Goal: Task Accomplishment & Management: Complete application form

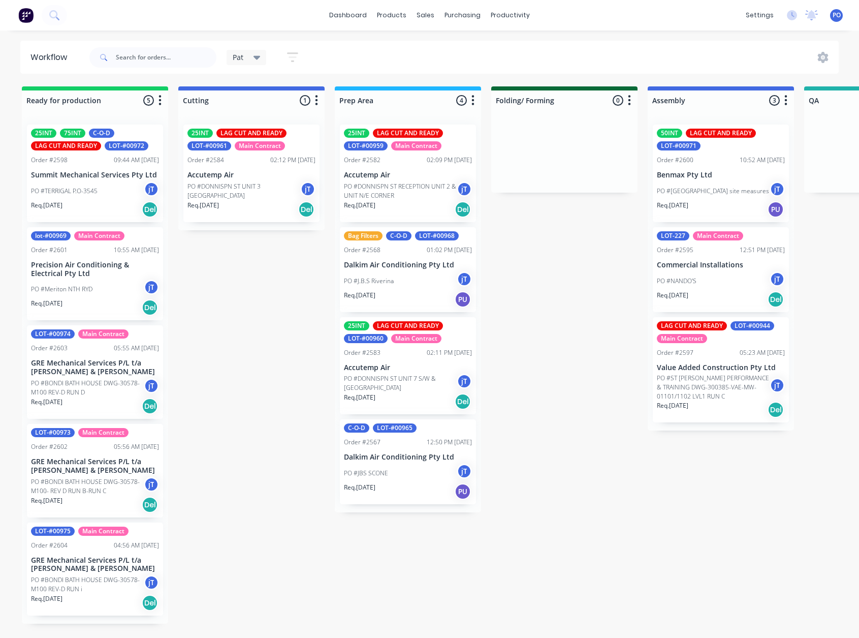
scroll to position [0, 613]
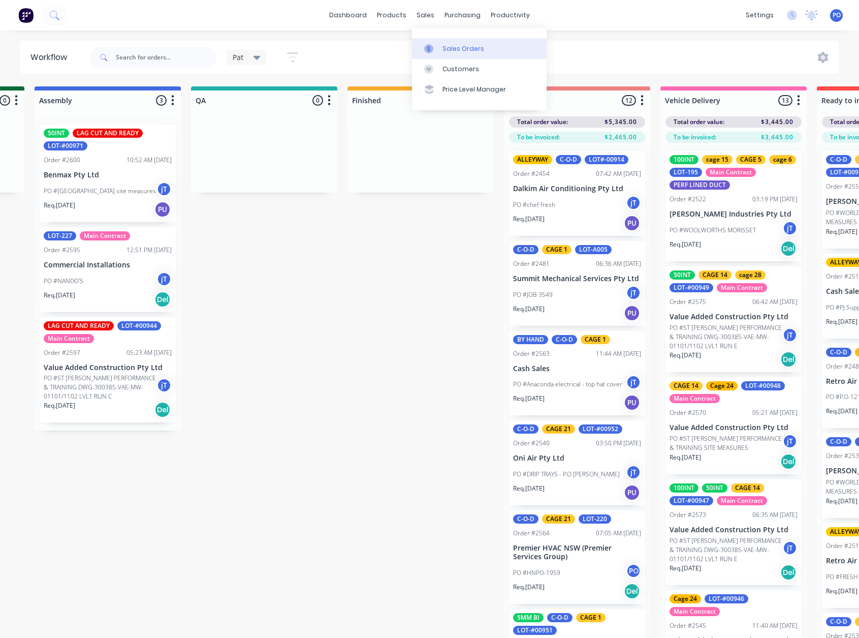
click at [437, 47] on div at bounding box center [431, 48] width 15 height 9
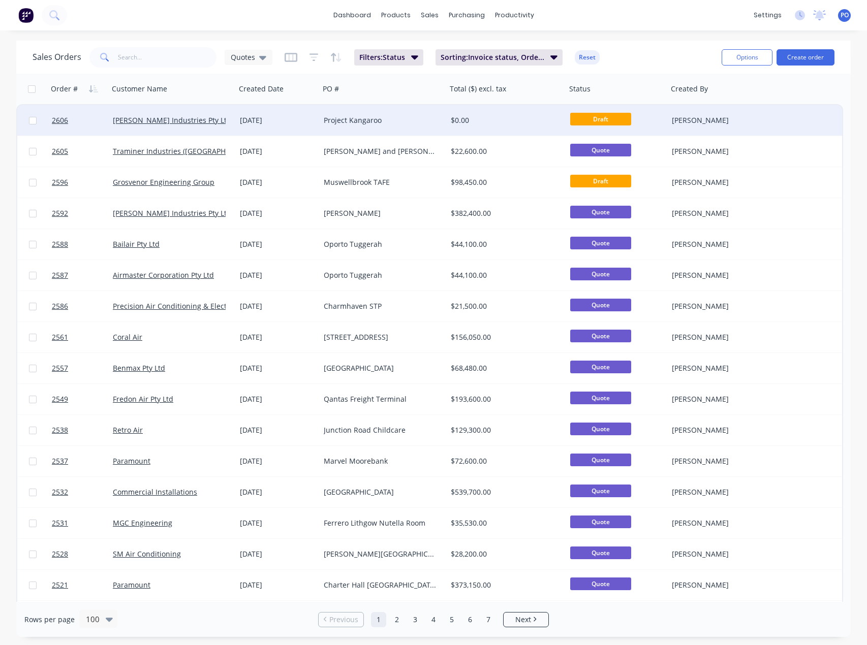
click at [328, 127] on div "Project Kangaroo" at bounding box center [383, 120] width 127 height 30
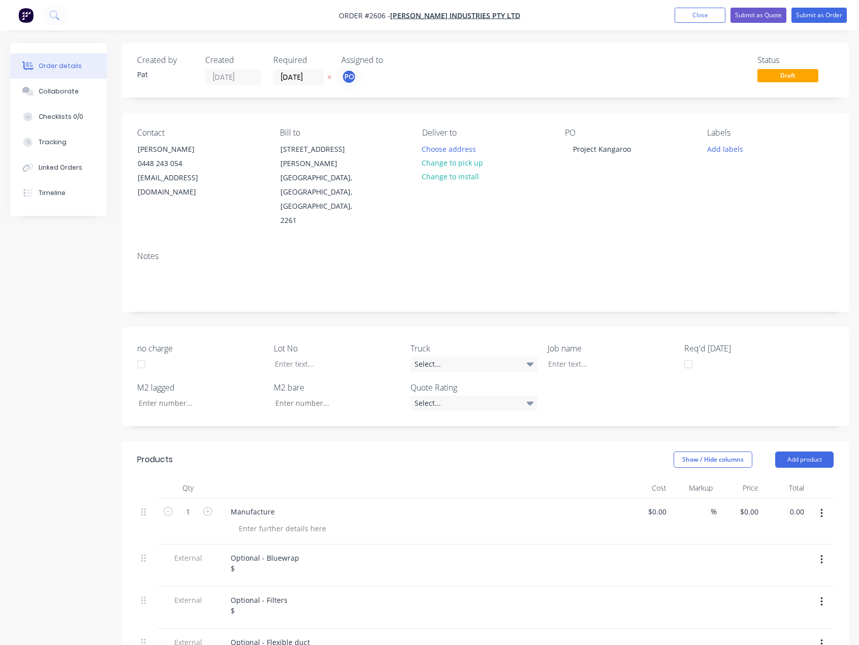
click at [801, 505] on input "0.00" at bounding box center [796, 512] width 23 height 15
type input "94850"
type input "$94,850.00"
click at [253, 551] on div "Optional - Bluewrap $" at bounding box center [265, 563] width 85 height 25
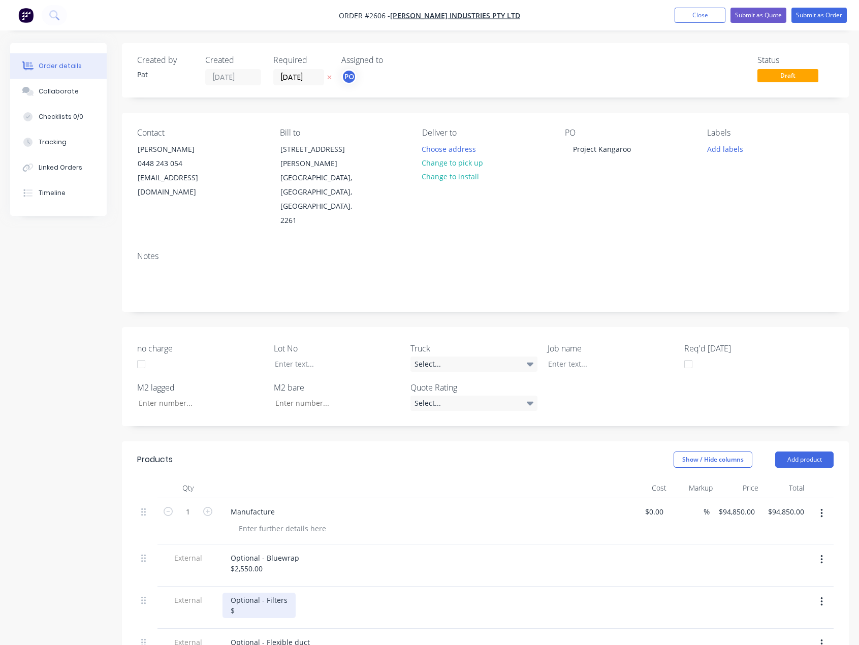
click at [249, 593] on div "Optional - Filters $" at bounding box center [259, 605] width 73 height 25
click at [268, 635] on div "Optional - Flexible duct $" at bounding box center [271, 647] width 96 height 25
click at [764, 4] on nav "Order #2606 - [PERSON_NAME] Industries Pty Ltd Add product Close Submit as Quot…" at bounding box center [429, 15] width 859 height 30
click at [764, 10] on button "Submit as Quote" at bounding box center [759, 15] width 56 height 15
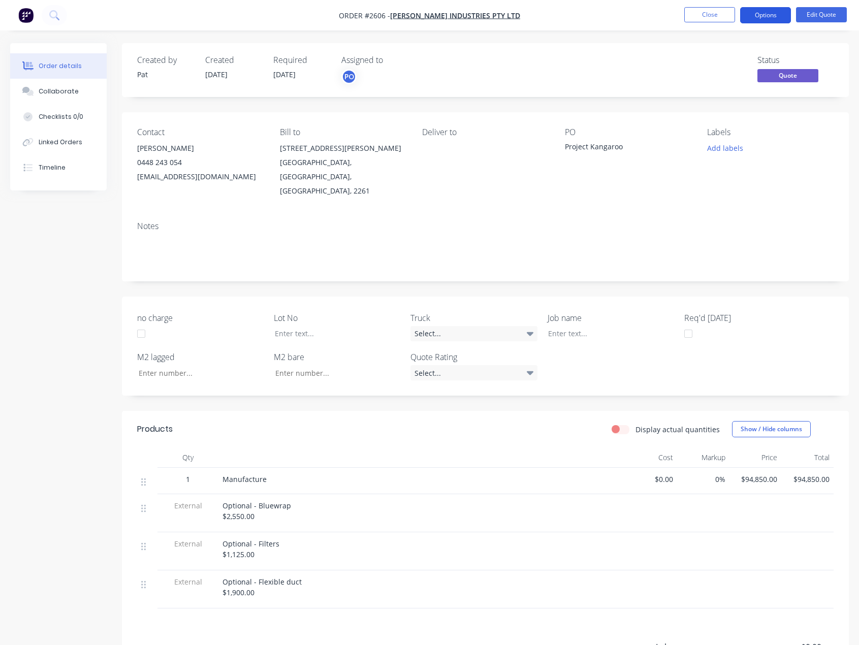
click at [757, 19] on button "Options" at bounding box center [765, 15] width 51 height 16
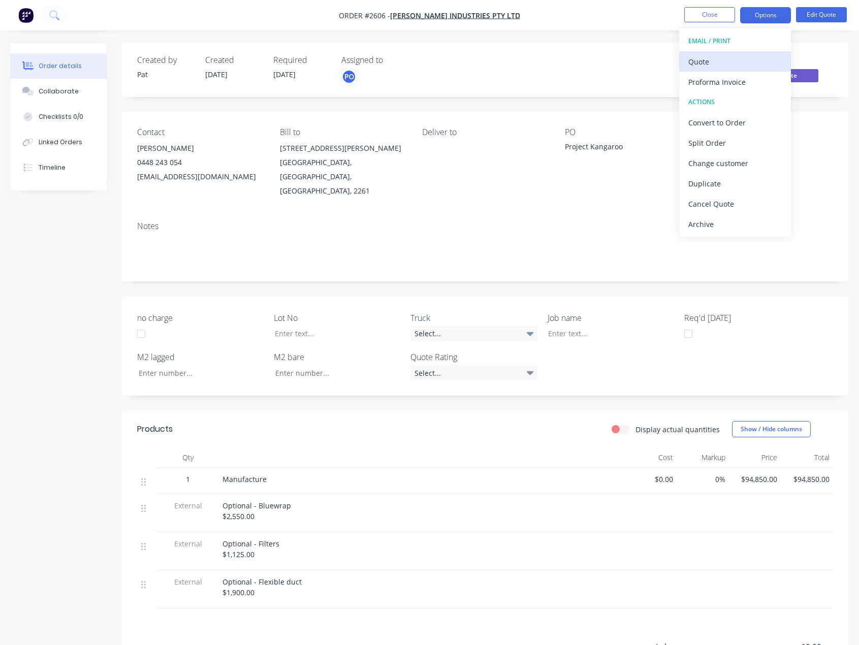
click at [746, 53] on button "Quote" at bounding box center [735, 61] width 112 height 20
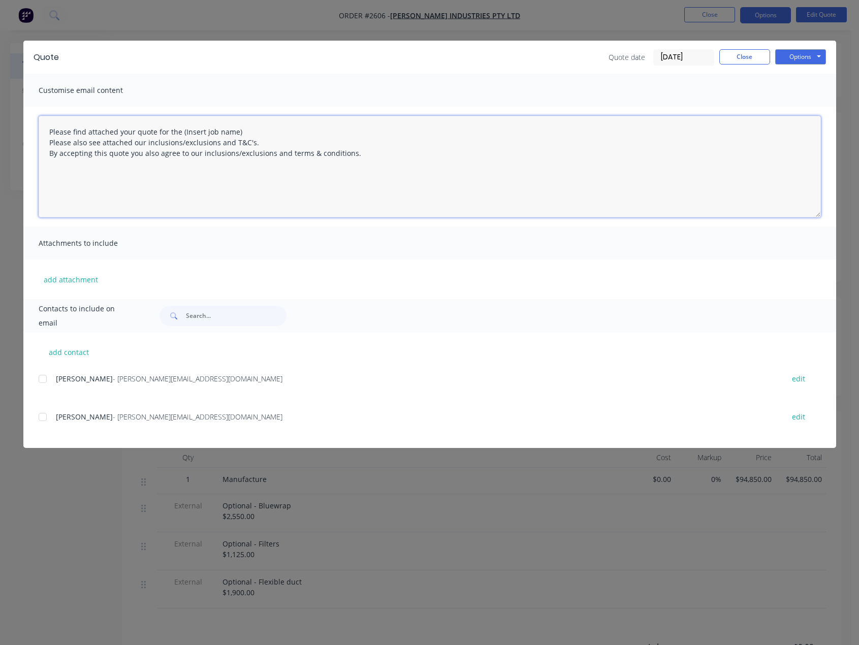
drag, startPoint x: 262, startPoint y: 132, endPoint x: 179, endPoint y: 131, distance: 82.3
click at [179, 131] on textarea "Please find attached your quote for the (Insert job name) Please also see attac…" at bounding box center [430, 167] width 783 height 102
type textarea "Please find attached your quote for the Project Kangaroo works. Please also see…"
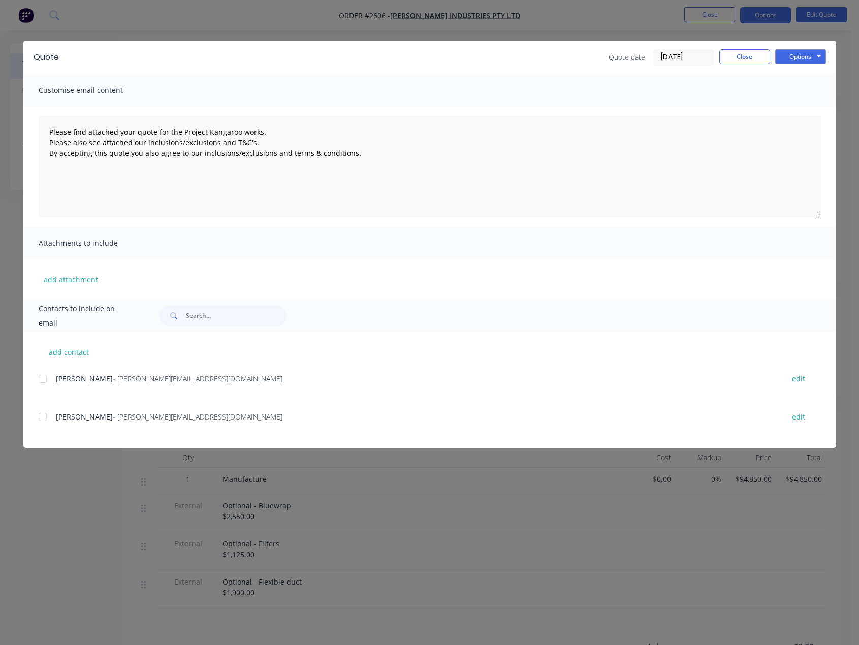
click at [66, 377] on span "[PERSON_NAME]" at bounding box center [84, 379] width 57 height 10
click at [46, 380] on div at bounding box center [43, 379] width 20 height 20
click at [88, 286] on button "add attachment" at bounding box center [71, 279] width 65 height 15
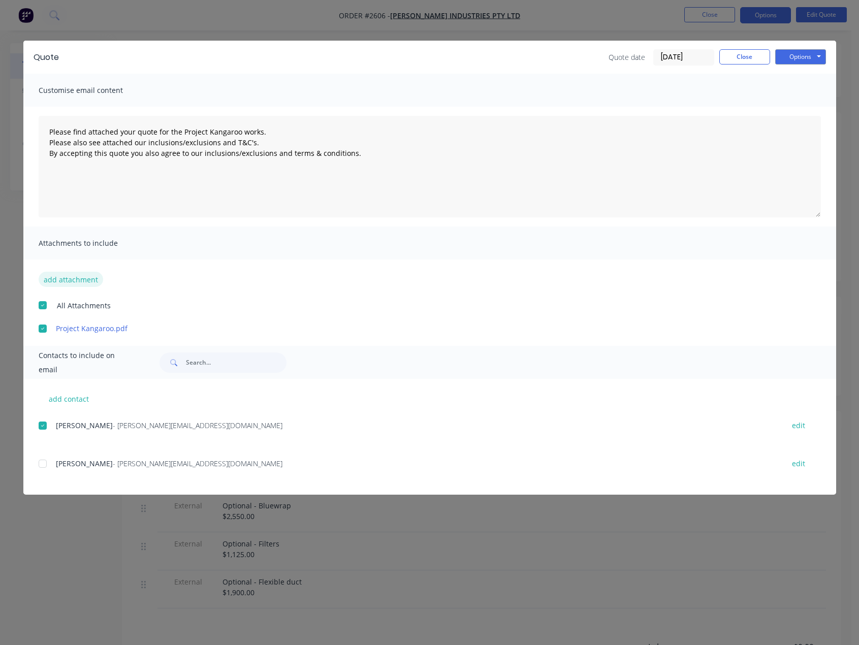
click at [94, 275] on button "add attachment" at bounding box center [71, 279] width 65 height 15
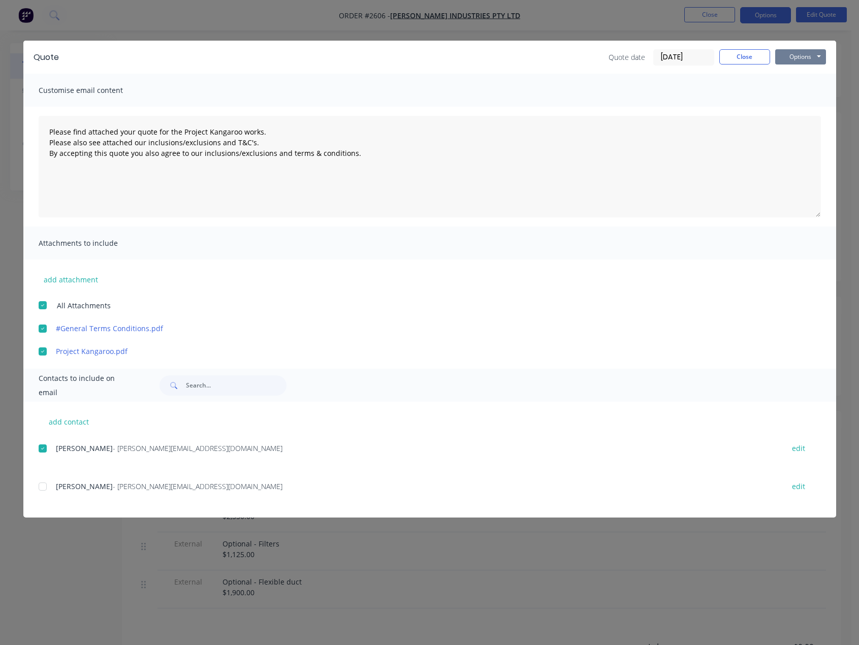
click at [802, 60] on button "Options" at bounding box center [801, 56] width 51 height 15
click at [804, 107] on button "Email" at bounding box center [808, 108] width 65 height 17
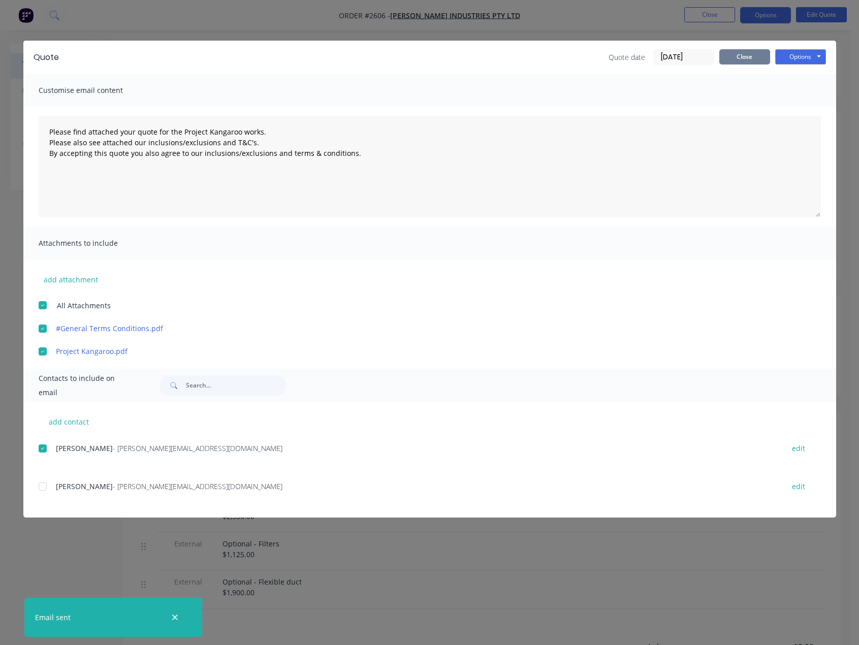
click at [755, 60] on button "Close" at bounding box center [745, 56] width 51 height 15
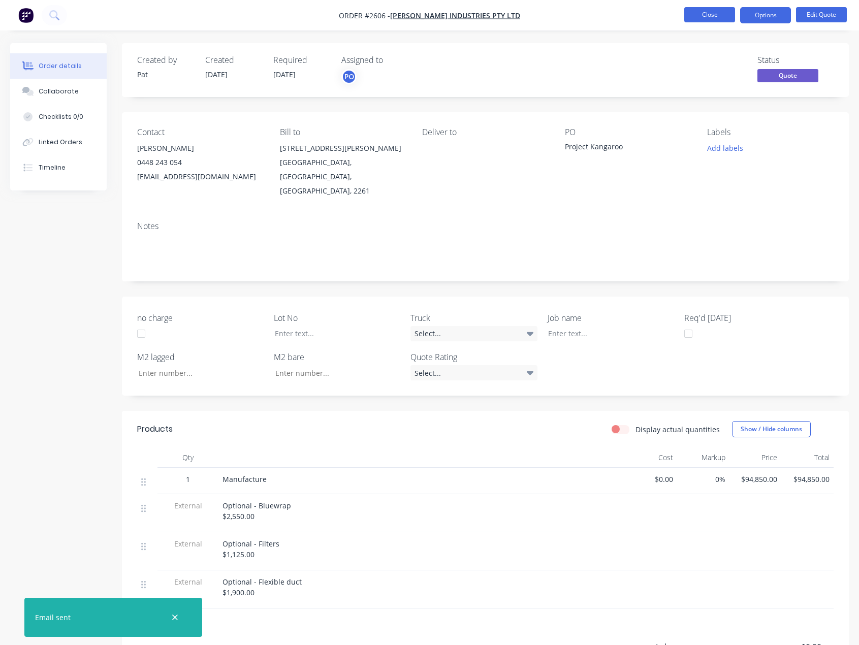
click at [722, 10] on button "Close" at bounding box center [710, 14] width 51 height 15
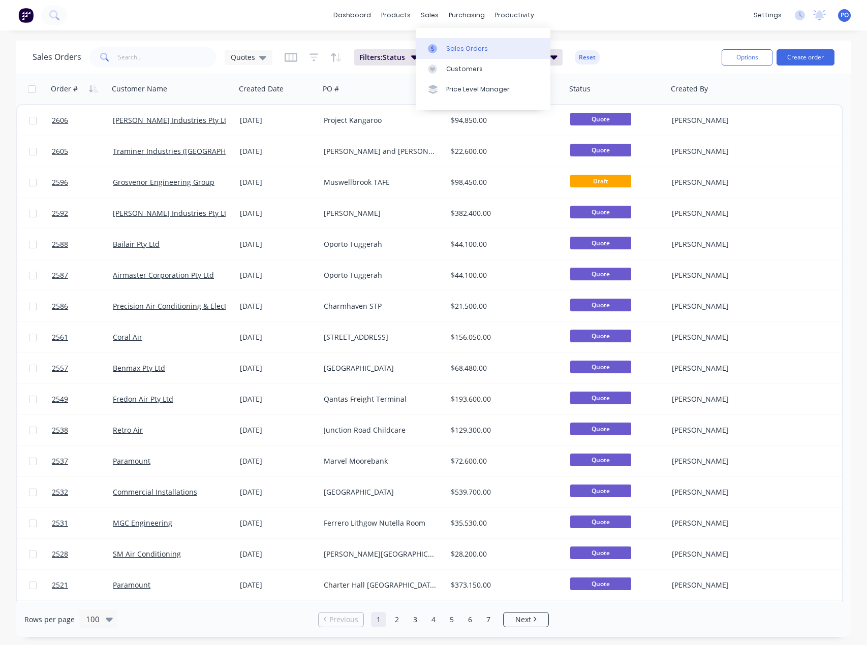
click at [450, 43] on link "Sales Orders" at bounding box center [483, 48] width 135 height 20
click at [827, 60] on button "Create order" at bounding box center [806, 57] width 58 height 16
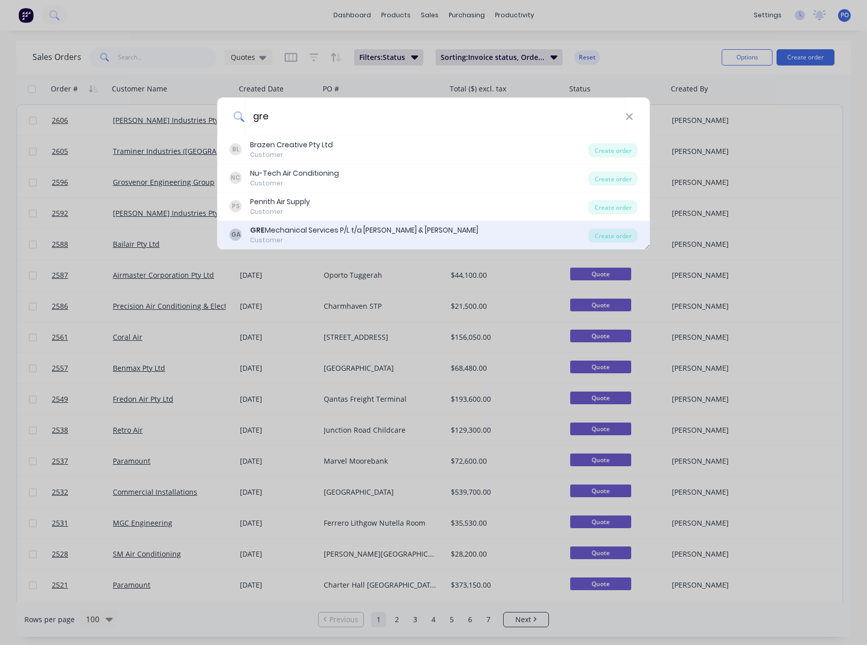
type input "gre"
click at [381, 233] on div "GRE Mechanical Services P/L t/a [PERSON_NAME] & [PERSON_NAME]" at bounding box center [364, 230] width 228 height 11
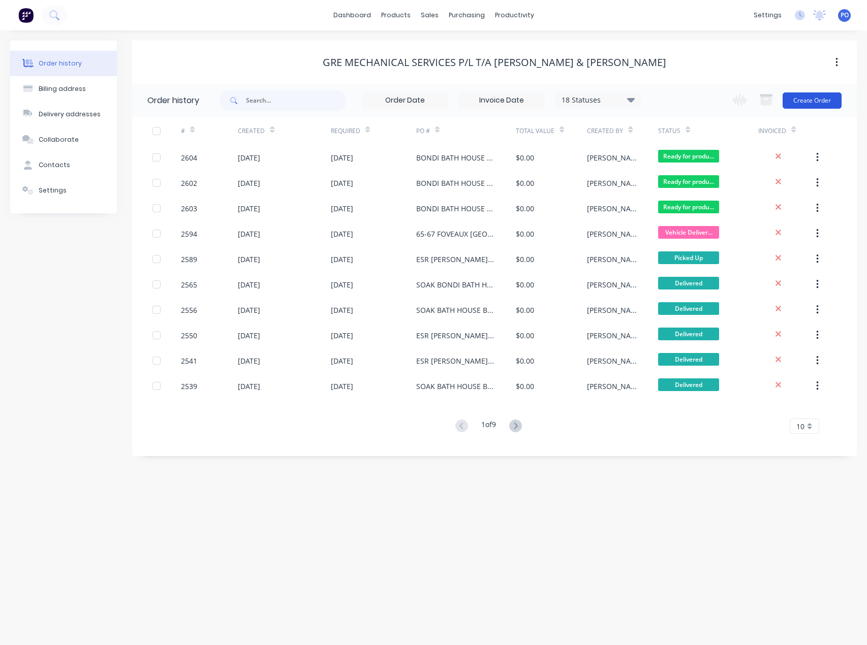
click at [820, 108] on button "Create Order" at bounding box center [812, 100] width 59 height 16
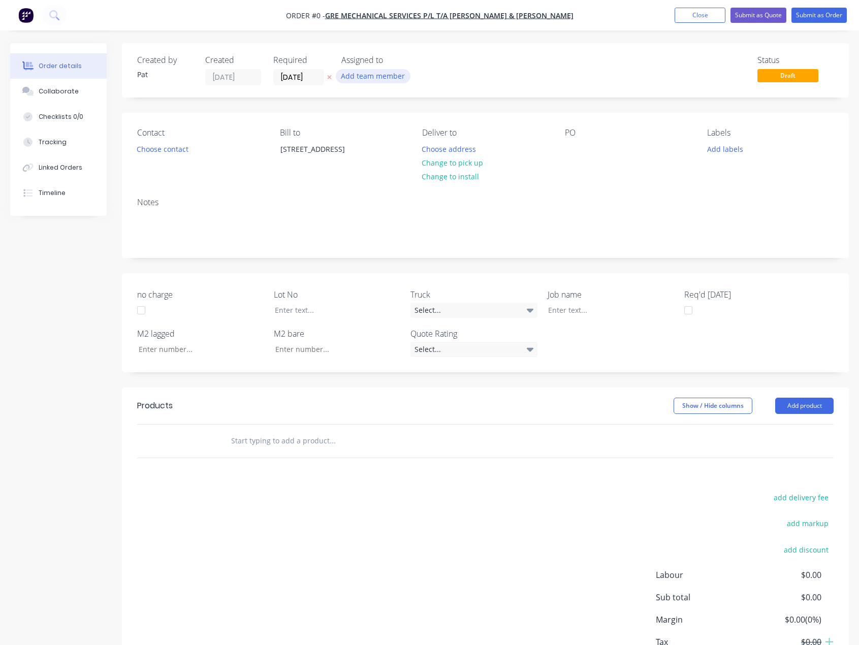
click at [384, 74] on button "Add team member" at bounding box center [373, 76] width 75 height 14
click at [379, 137] on div "[PERSON_NAME] (You)" at bounding box center [424, 133] width 102 height 11
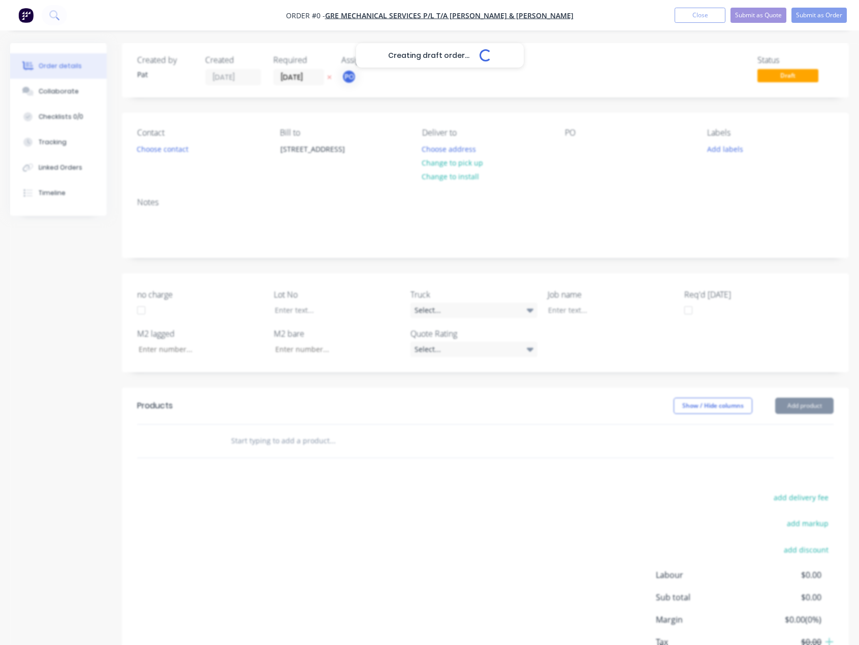
click at [157, 149] on div "Creating draft order... Loading... Order details Collaborate Checklists 0/0 Tra…" at bounding box center [429, 380] width 859 height 674
click at [159, 146] on button "Choose contact" at bounding box center [163, 149] width 63 height 14
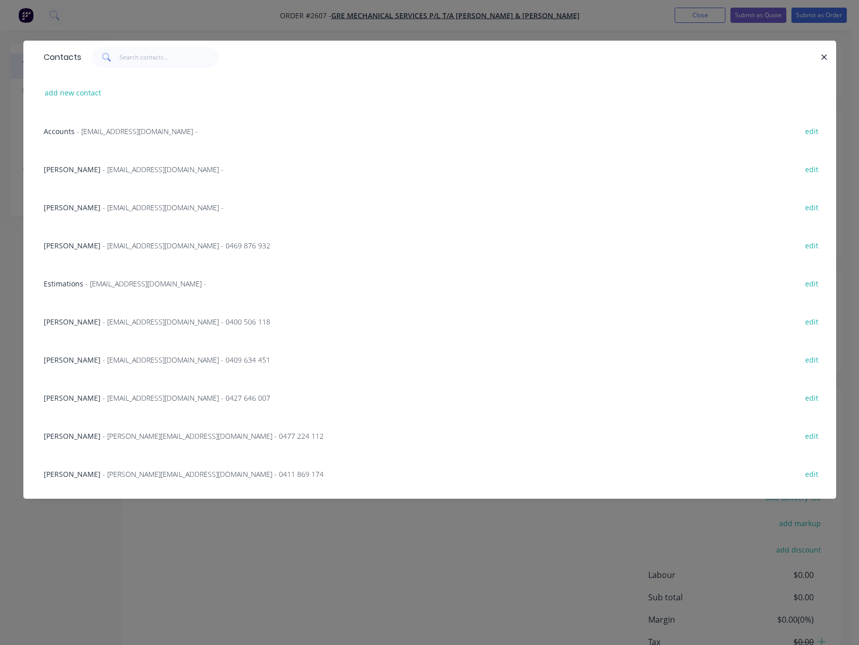
click at [103, 244] on span "- [EMAIL_ADDRESS][DOMAIN_NAME] - 0469 876 932" at bounding box center [187, 246] width 168 height 10
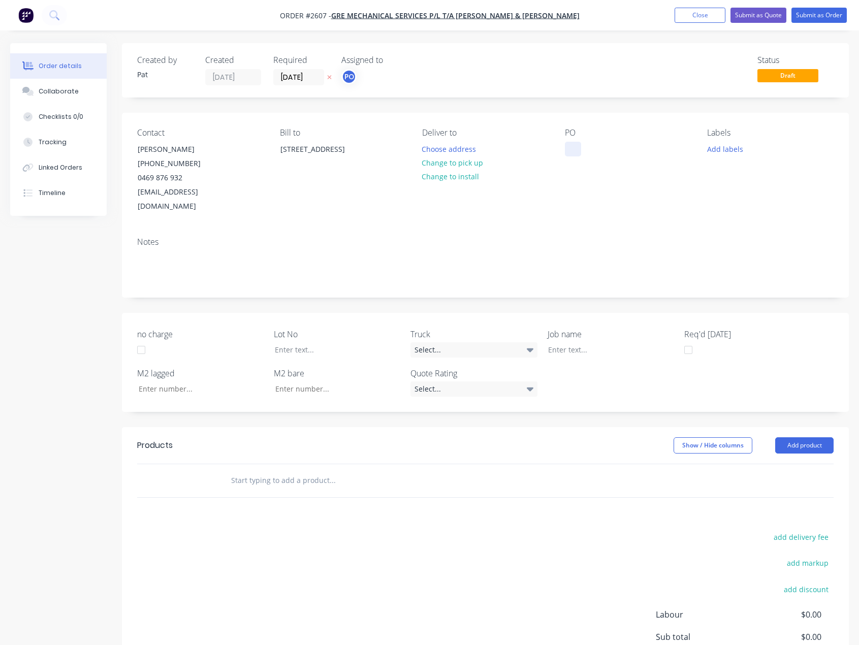
click at [571, 153] on div at bounding box center [573, 149] width 16 height 15
click at [784, 438] on button "Add product" at bounding box center [805, 446] width 58 height 16
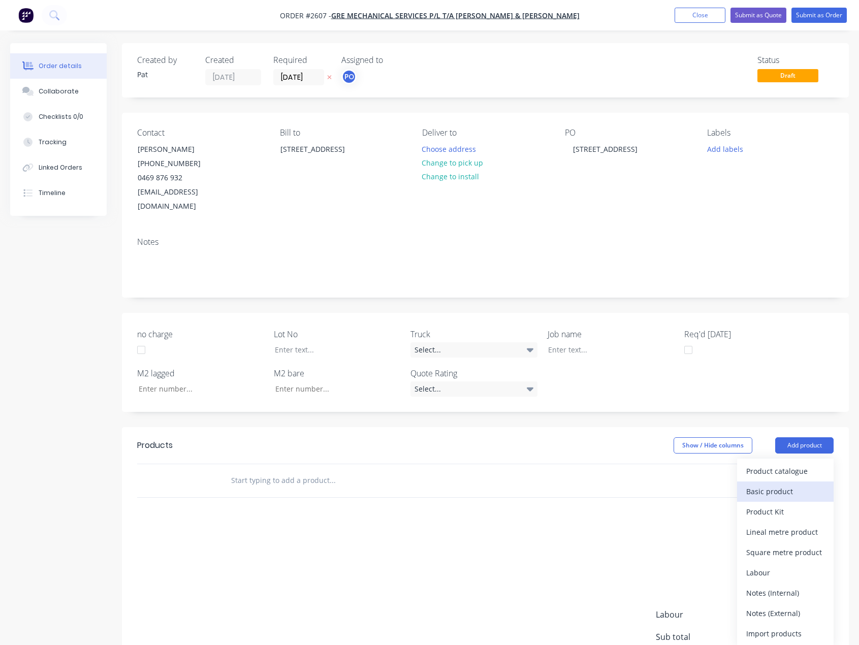
click at [778, 484] on div "Basic product" at bounding box center [786, 491] width 78 height 15
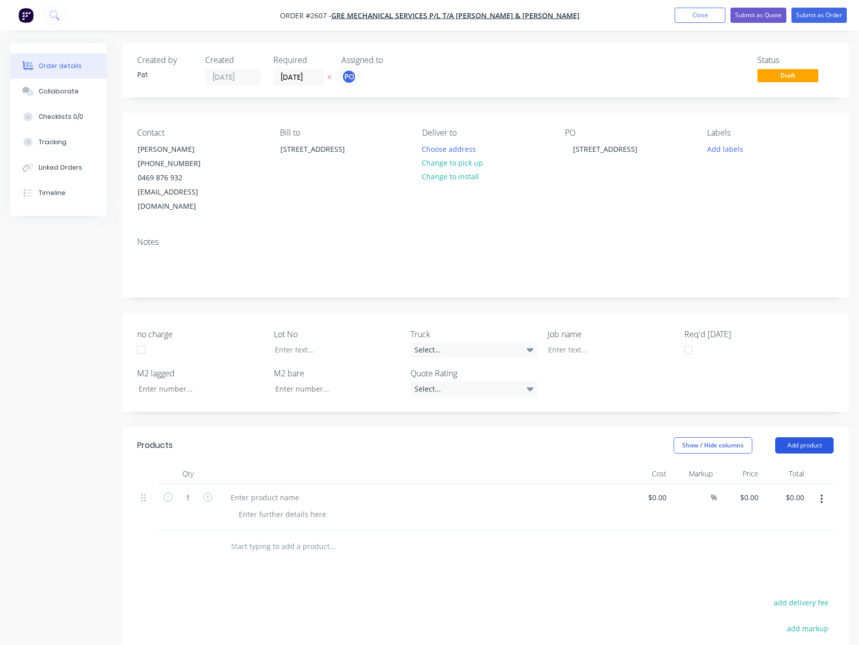
click at [792, 438] on button "Add product" at bounding box center [805, 446] width 58 height 16
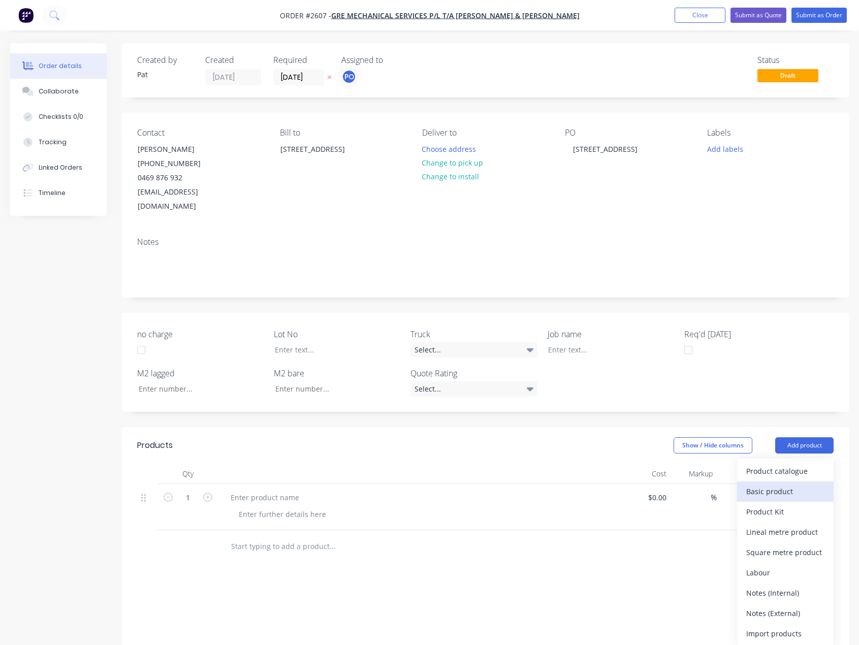
click at [779, 484] on div "Basic product" at bounding box center [786, 491] width 78 height 15
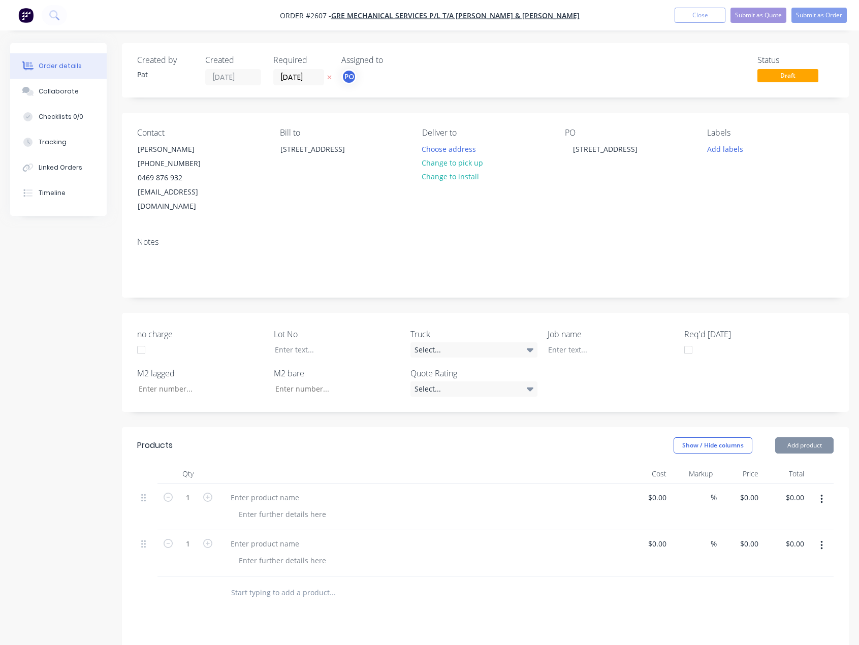
click at [793, 438] on button "Add product" at bounding box center [805, 446] width 58 height 16
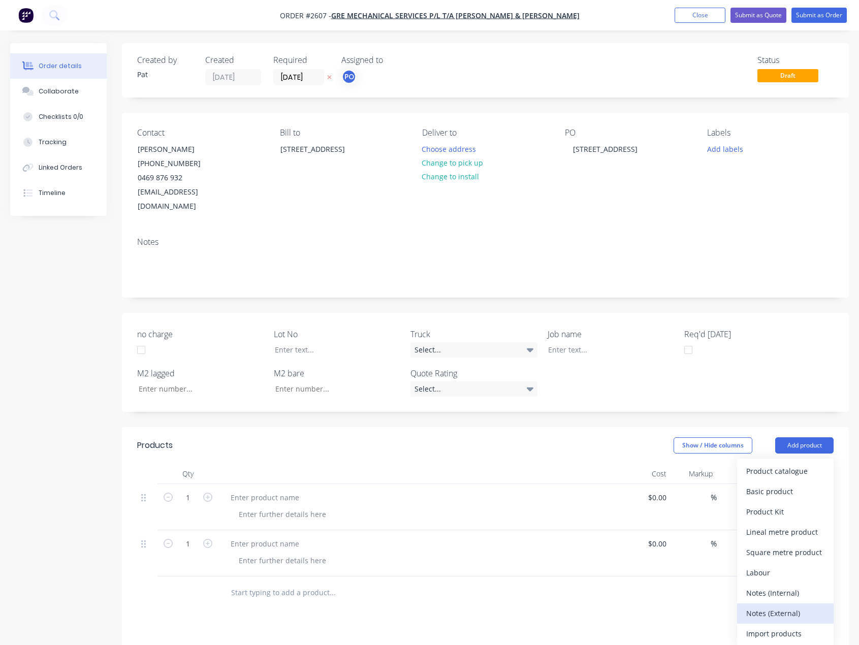
click at [793, 606] on div "Notes (External)" at bounding box center [786, 613] width 78 height 15
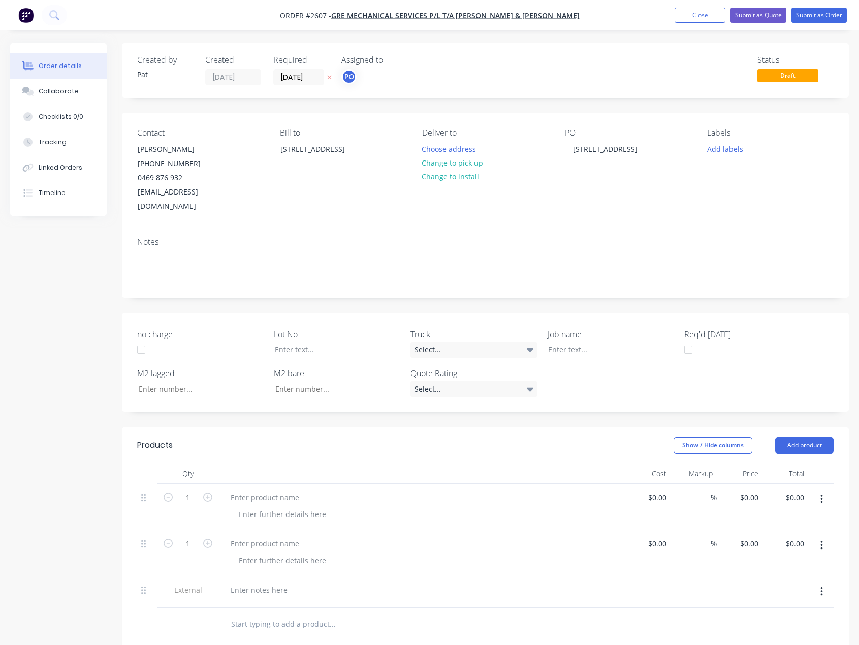
click at [804, 441] on header "Products Show / Hide columns Add product" at bounding box center [485, 445] width 727 height 37
click at [797, 438] on button "Add product" at bounding box center [805, 446] width 58 height 16
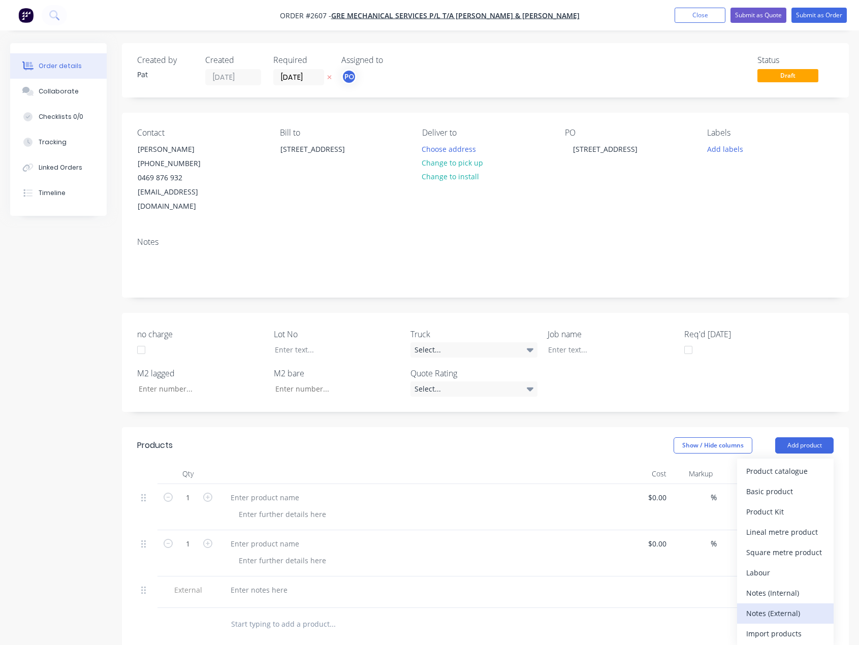
click at [791, 604] on button "Notes (External)" at bounding box center [785, 614] width 97 height 20
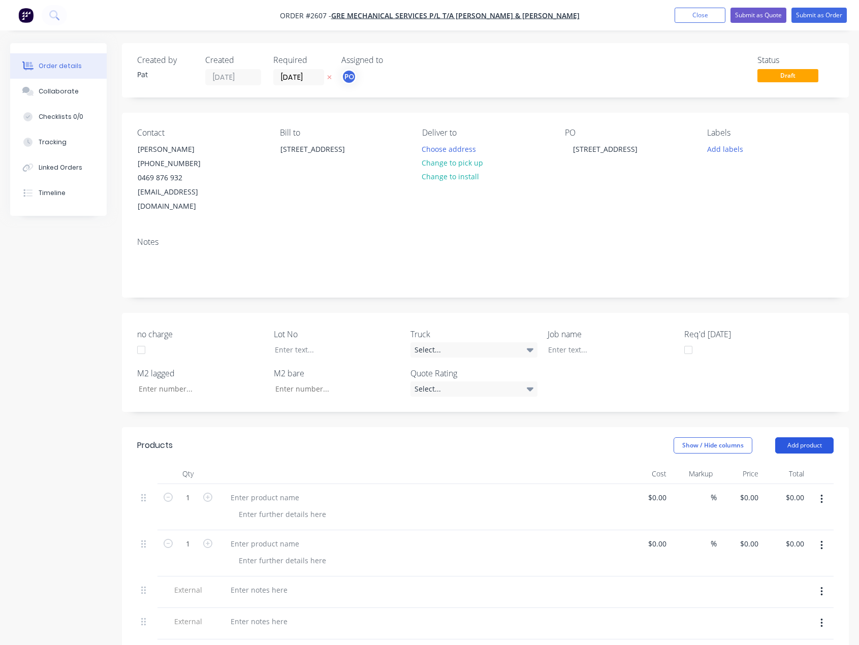
click at [798, 438] on button "Add product" at bounding box center [805, 446] width 58 height 16
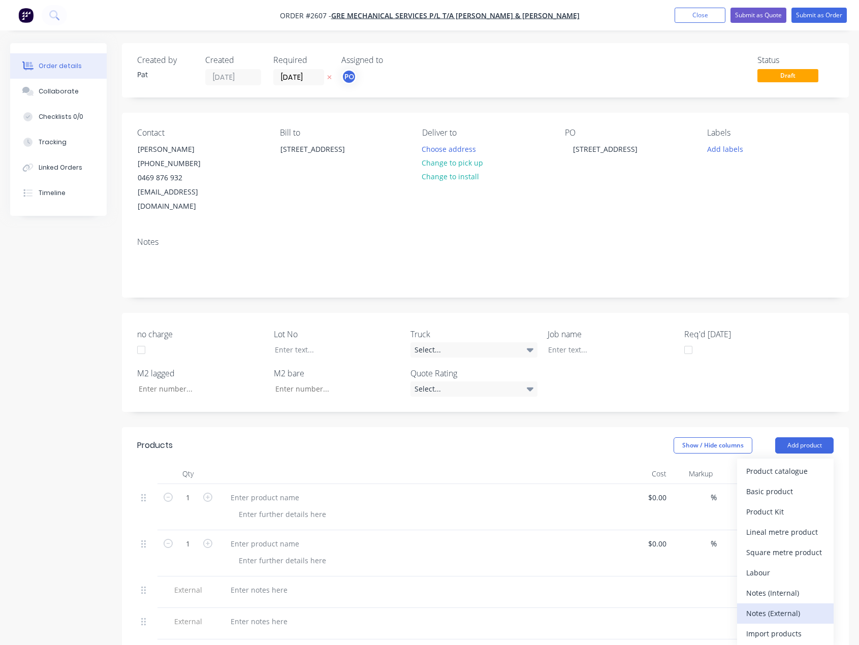
click at [794, 604] on button "Notes (External)" at bounding box center [785, 614] width 97 height 20
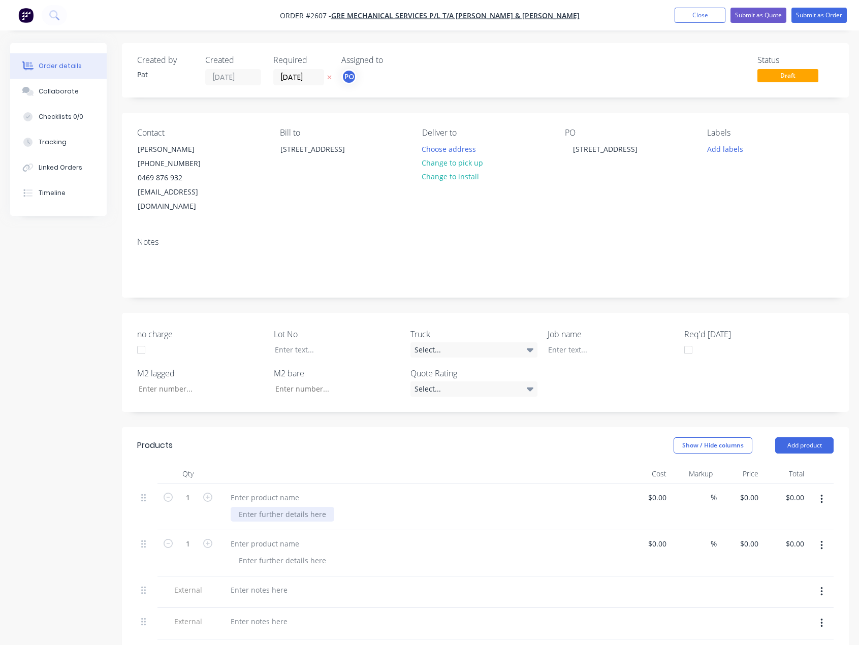
click at [276, 507] on div at bounding box center [283, 514] width 104 height 15
click at [276, 490] on div at bounding box center [265, 497] width 85 height 15
click at [265, 537] on div at bounding box center [265, 544] width 85 height 15
click at [291, 584] on div at bounding box center [422, 593] width 407 height 32
click at [280, 583] on div at bounding box center [259, 590] width 73 height 15
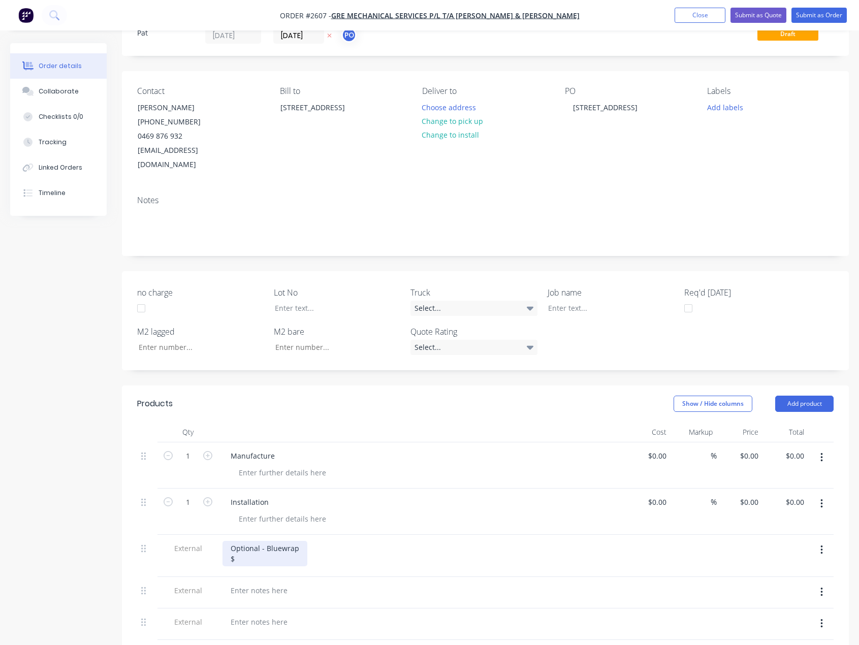
scroll to position [203, 0]
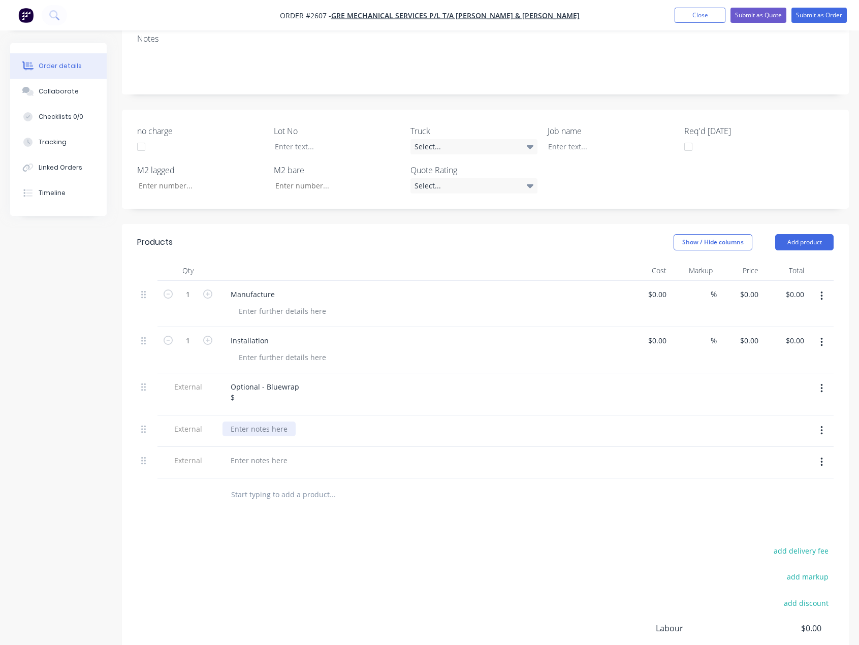
click at [248, 422] on div at bounding box center [259, 429] width 73 height 15
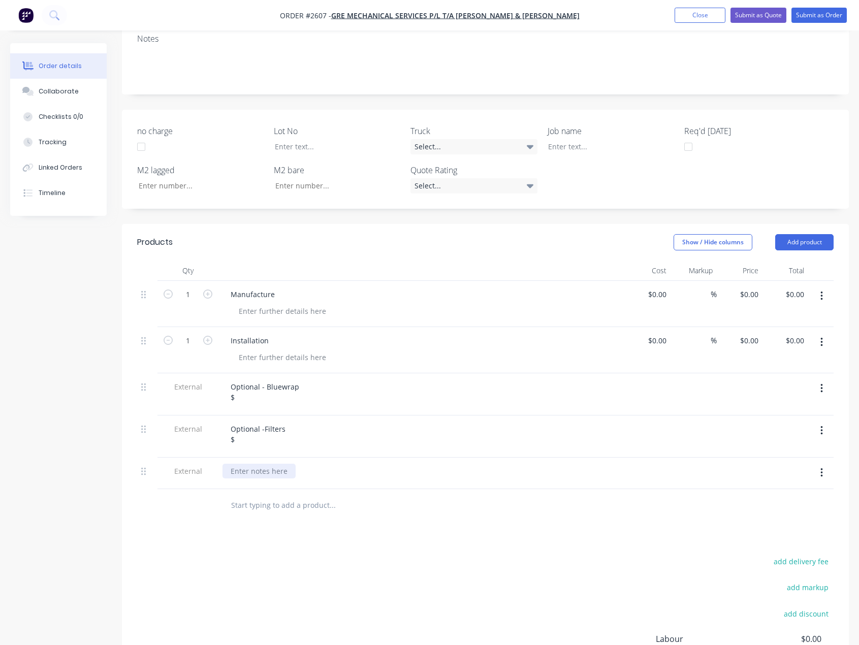
click at [266, 464] on div at bounding box center [259, 471] width 73 height 15
click at [434, 543] on div "Products Show / Hide columns Add product Qty Cost Markup Price Total 1 Manufact…" at bounding box center [485, 500] width 727 height 553
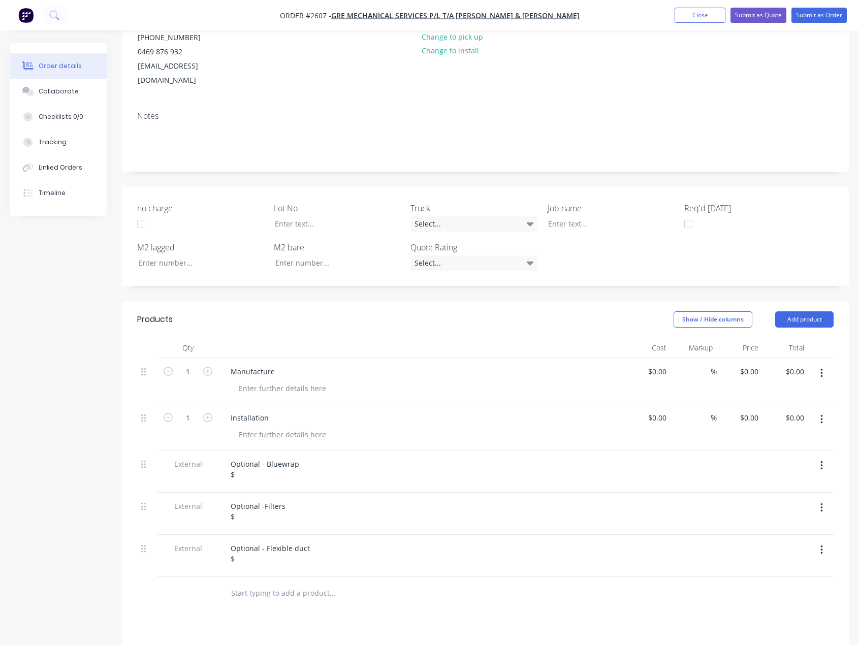
scroll to position [0, 0]
